Goal: Use online tool/utility: Utilize a website feature to perform a specific function

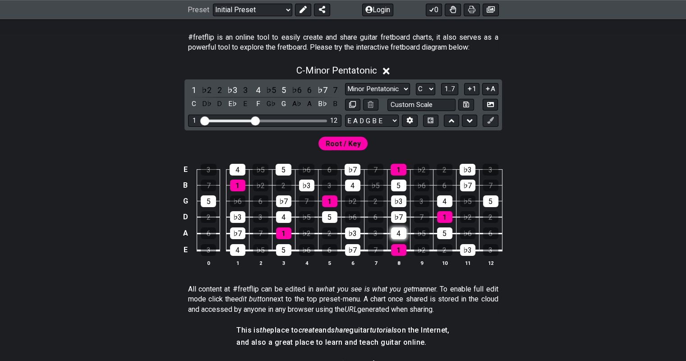
scroll to position [180, 0]
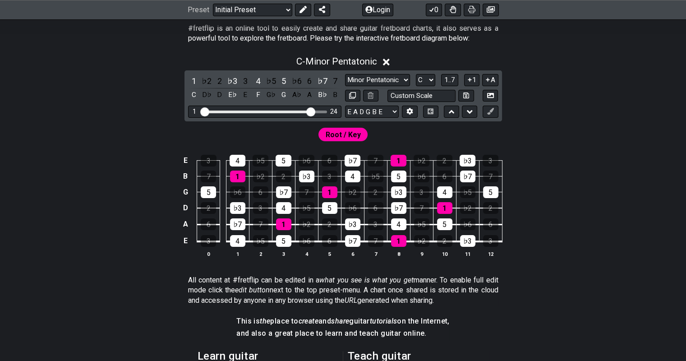
drag, startPoint x: 254, startPoint y: 113, endPoint x: 309, endPoint y: 111, distance: 54.6
click at [309, 111] on input "Visible fret range" at bounding box center [265, 111] width 128 height 0
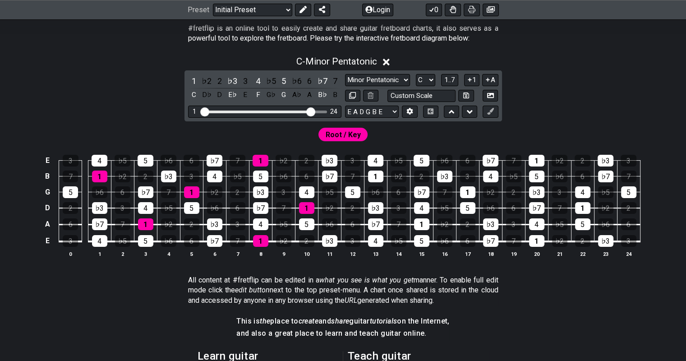
click at [350, 131] on span "Root / Key" at bounding box center [343, 134] width 35 height 13
click at [339, 140] on span "Root / Key" at bounding box center [343, 134] width 35 height 13
click at [331, 133] on span "Root / Key" at bounding box center [343, 134] width 35 height 13
click at [377, 176] on div "1" at bounding box center [375, 176] width 15 height 12
click at [371, 173] on div "1" at bounding box center [375, 176] width 15 height 12
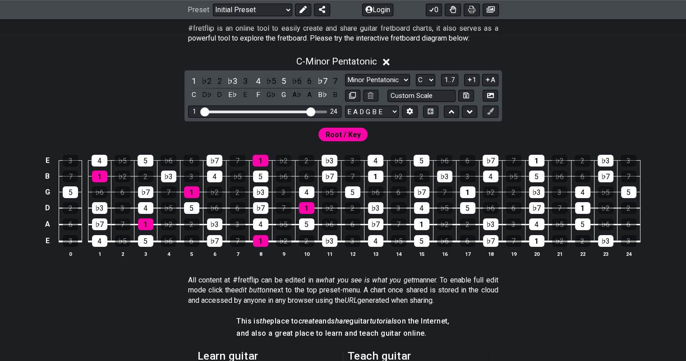
click at [347, 133] on span "Root / Key" at bounding box center [343, 134] width 35 height 13
click at [658, 46] on section "#fretflip is an online tool to easily create and share guitar fretboard charts,…" at bounding box center [343, 35] width 686 height 31
